Goal: Communication & Community: Answer question/provide support

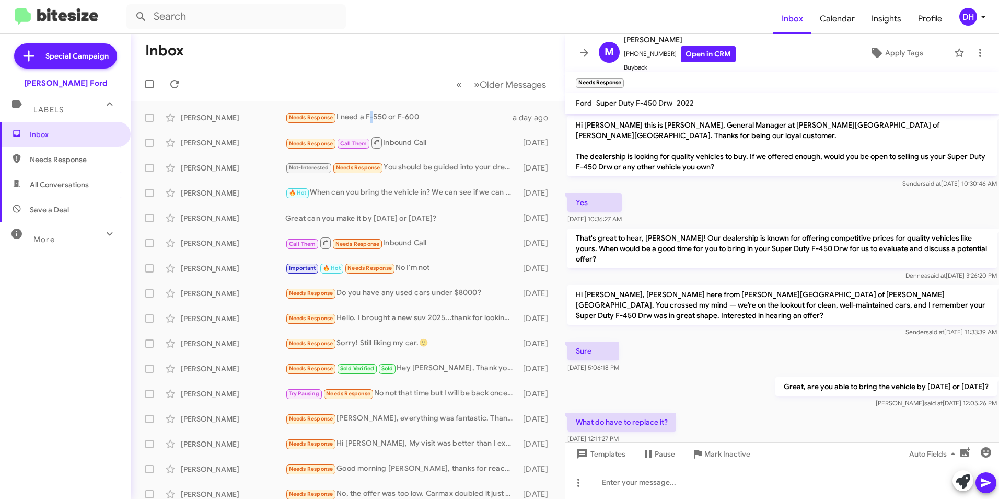
scroll to position [78, 0]
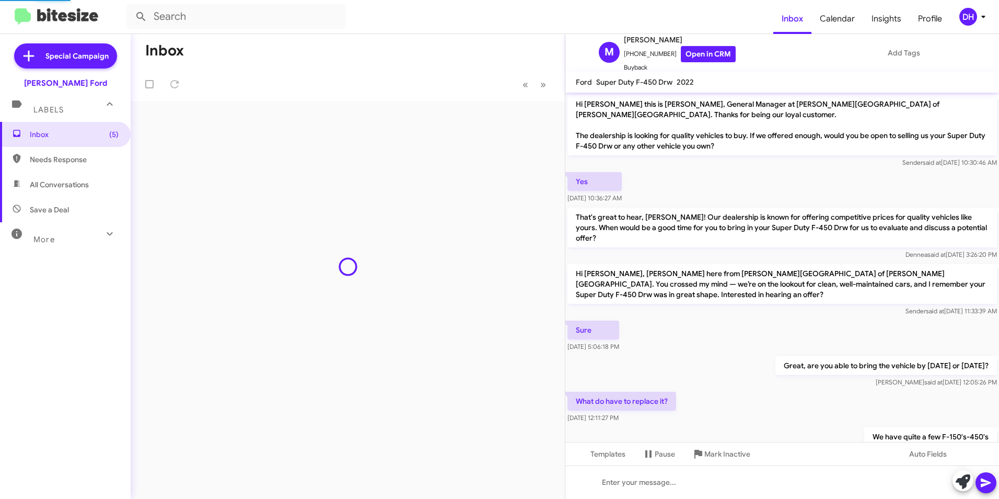
scroll to position [57, 0]
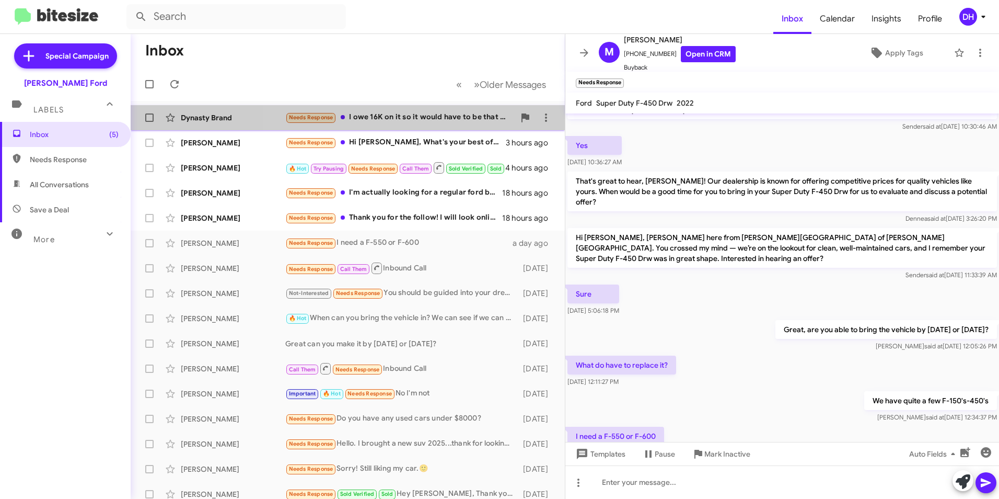
click at [414, 118] on div "Needs Response I owe 16K on it so it would have to be that or they won't give y…" at bounding box center [399, 117] width 229 height 12
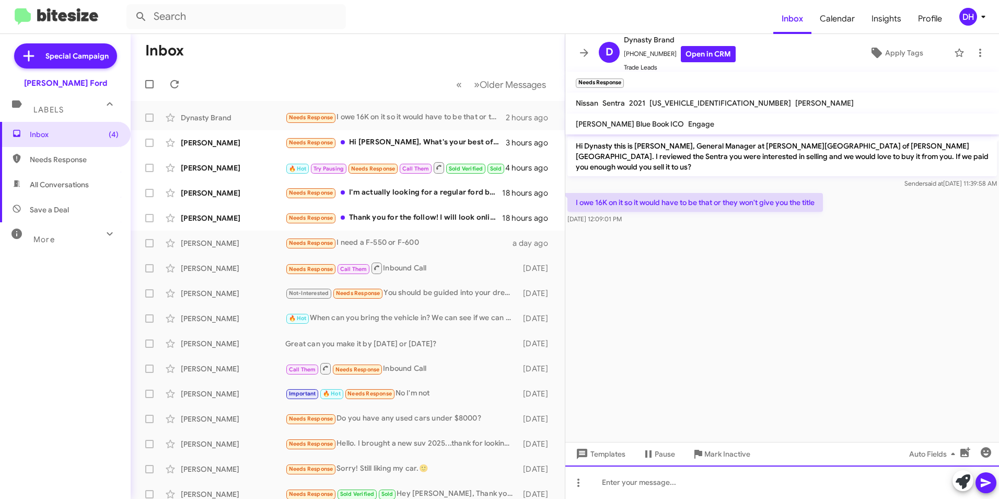
click at [665, 492] on div at bounding box center [782, 481] width 434 height 33
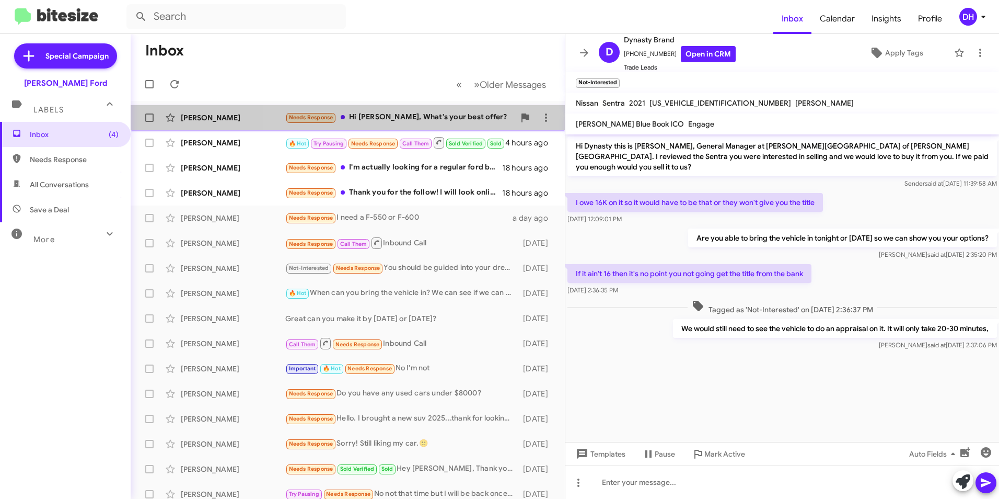
click at [422, 118] on div "Needs Response Hi David, What's your best offer?" at bounding box center [399, 117] width 229 height 12
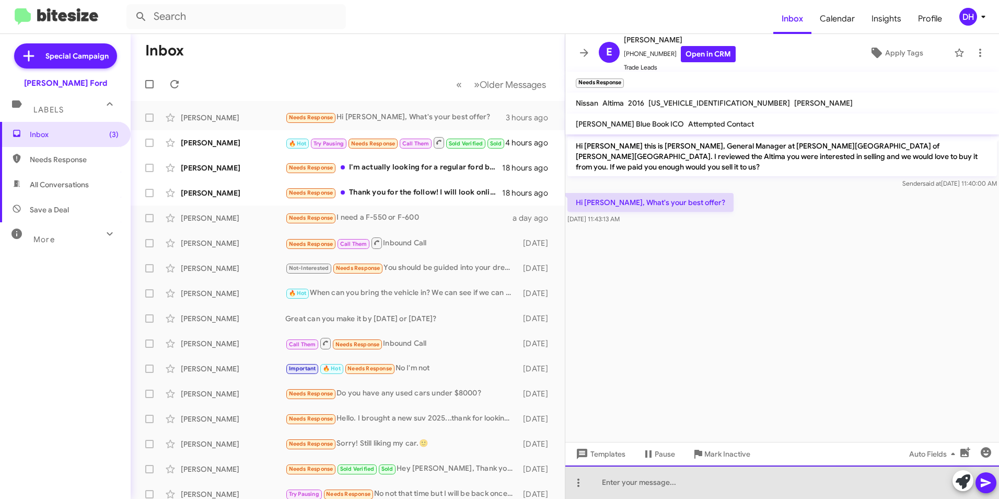
click at [719, 482] on div at bounding box center [782, 481] width 434 height 33
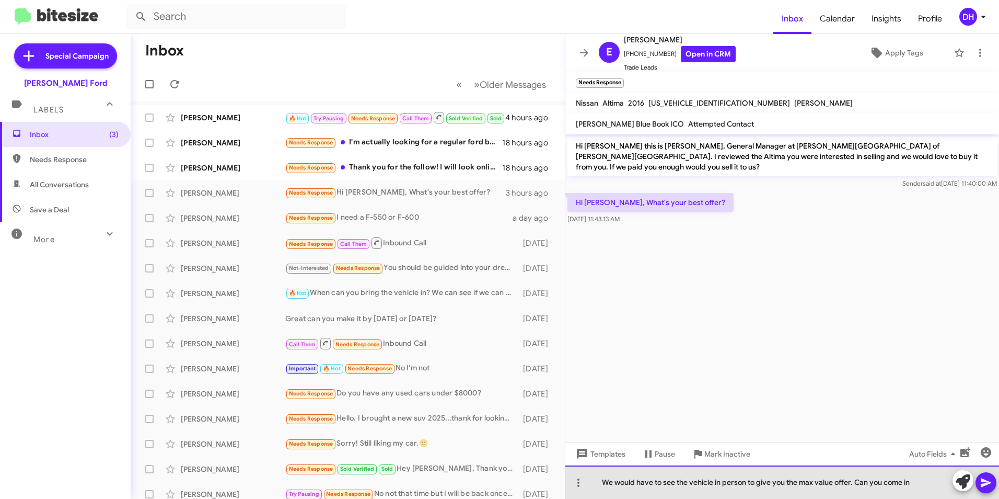
drag, startPoint x: 916, startPoint y: 482, endPoint x: 928, endPoint y: 481, distance: 12.6
click at [918, 482] on div "We would have to see the vehicle in person to give you the max value offer. Can…" at bounding box center [782, 481] width 434 height 33
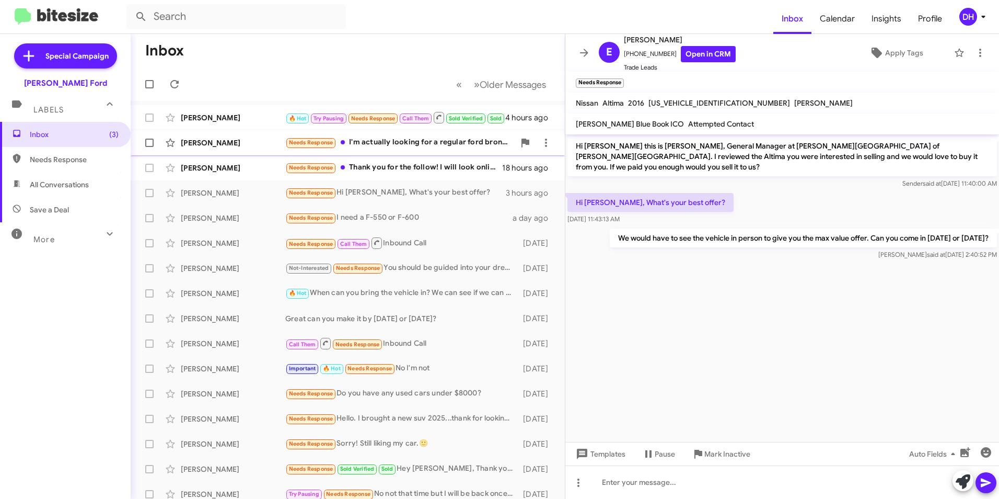
click at [414, 139] on div "Needs Response I'm actually looking for a regular ford bronco. What's your best…" at bounding box center [399, 142] width 229 height 12
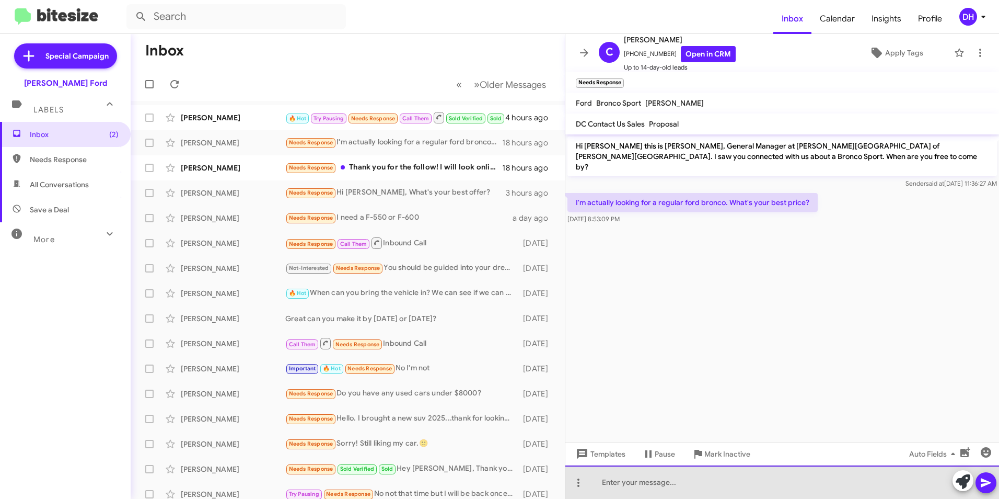
drag, startPoint x: 686, startPoint y: 482, endPoint x: 708, endPoint y: 474, distance: 23.8
click at [688, 481] on div at bounding box center [782, 481] width 434 height 33
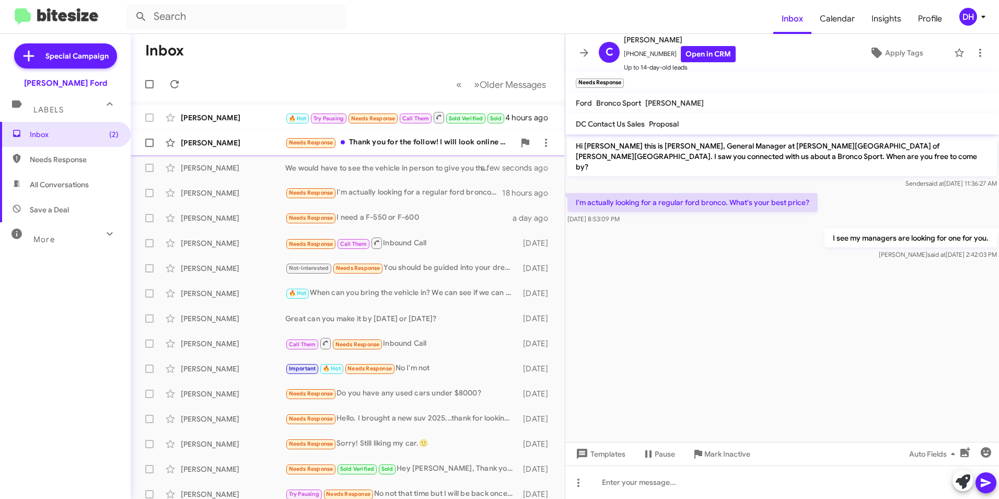
click at [402, 142] on div "Needs Response Thank you for the follow! I will look online & if I have any que…" at bounding box center [399, 142] width 229 height 12
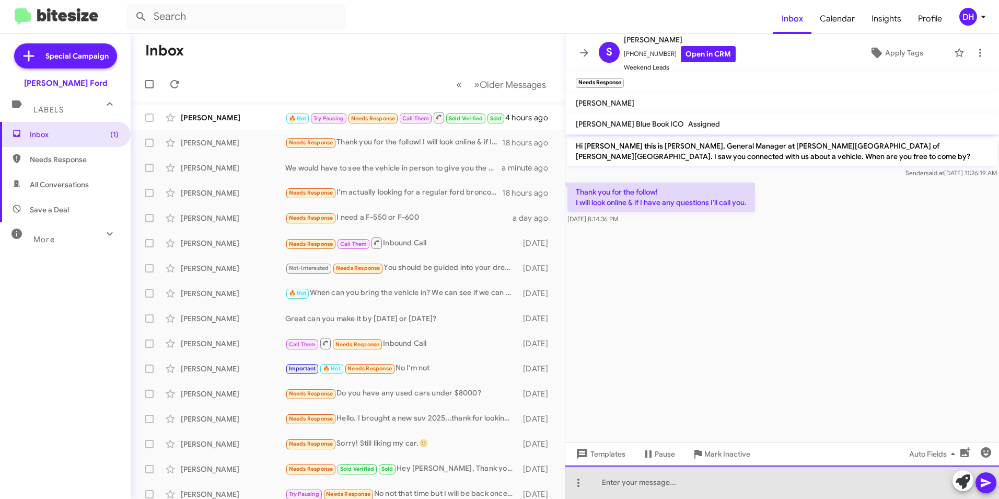
click at [651, 482] on div at bounding box center [782, 481] width 434 height 33
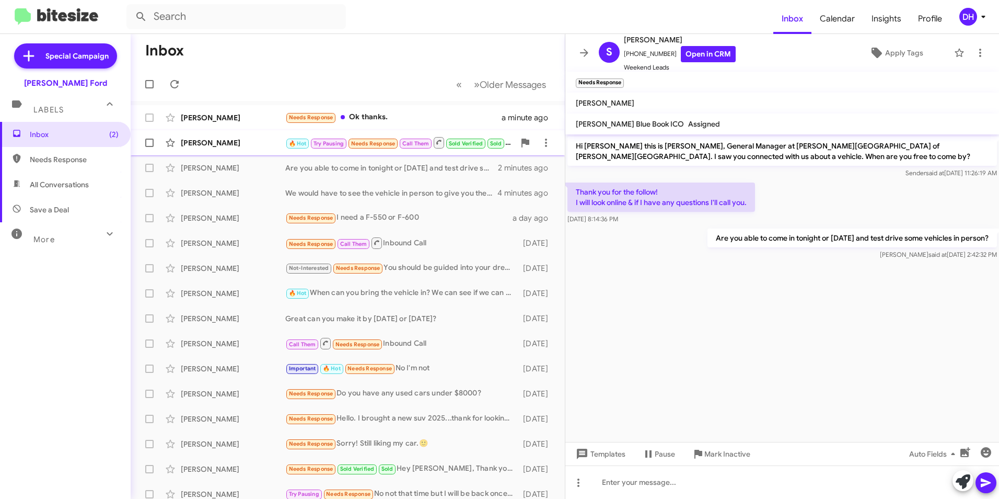
click at [412, 140] on span "Call Them" at bounding box center [415, 143] width 27 height 7
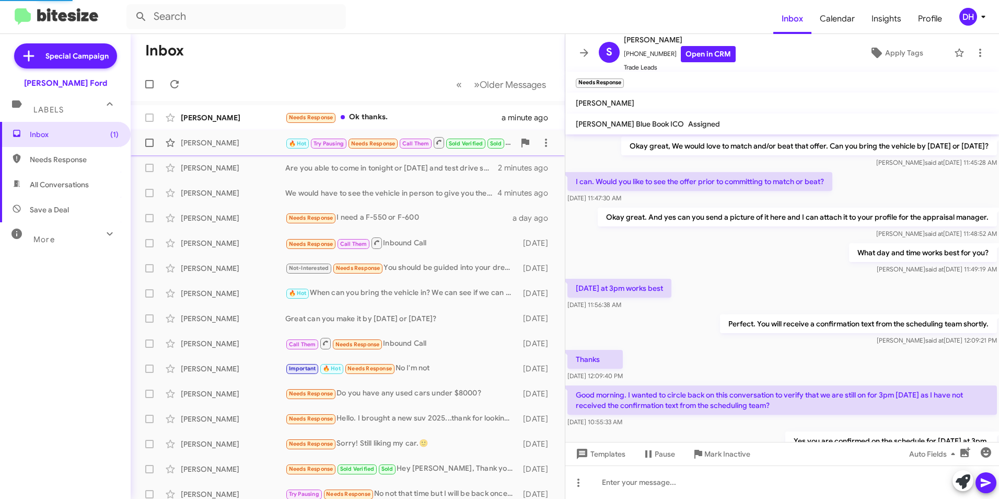
scroll to position [412, 0]
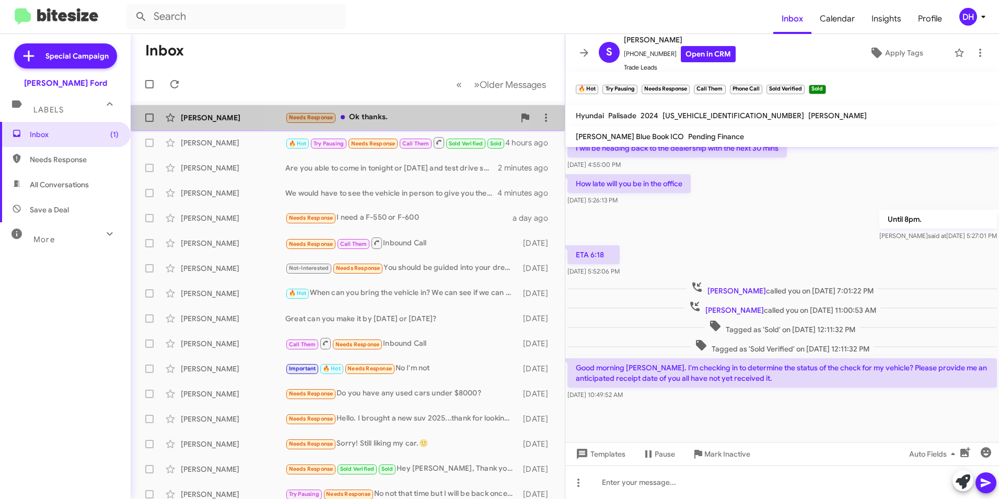
click at [363, 117] on div "Needs Response Ok thanks." at bounding box center [399, 117] width 229 height 12
